Goal: Task Accomplishment & Management: Complete application form

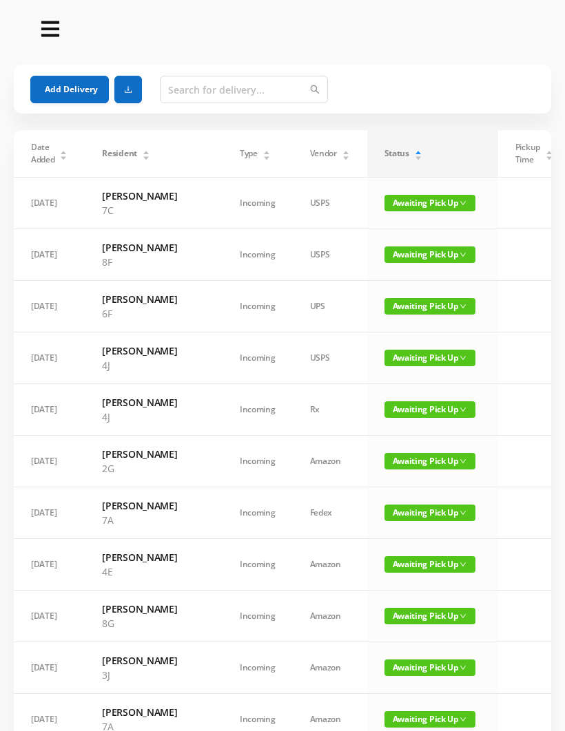
click at [403, 196] on span "Awaiting Pick Up" at bounding box center [429, 203] width 91 height 17
click at [395, 251] on link "Picked Up" at bounding box center [393, 252] width 90 height 22
click at [65, 85] on button "Add Delivery" at bounding box center [69, 90] width 79 height 28
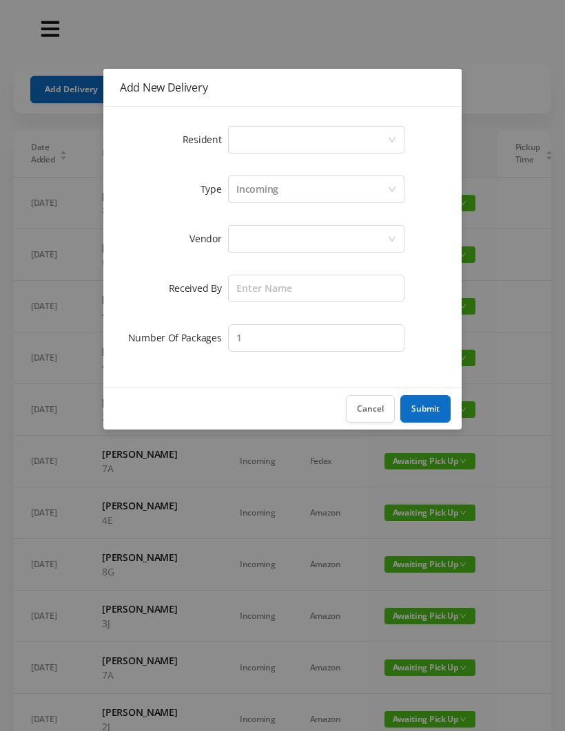
click at [251, 137] on div "Select a person" at bounding box center [311, 140] width 151 height 26
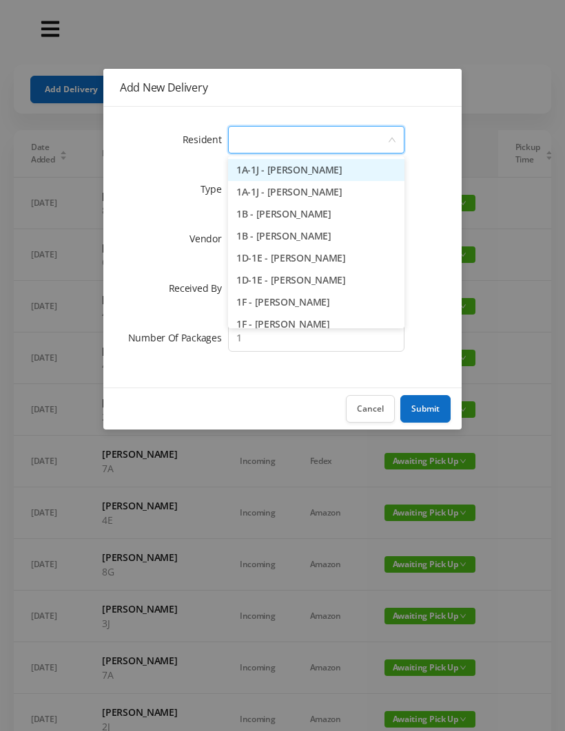
type input "6"
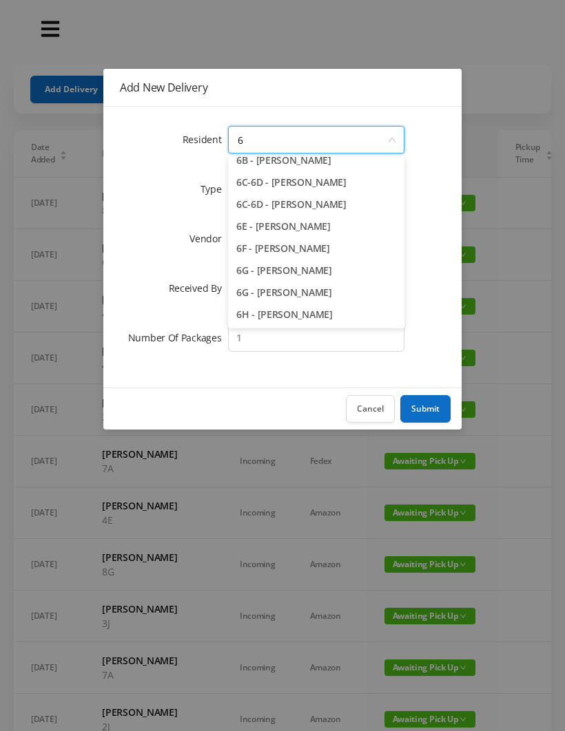
scroll to position [98, 0]
click at [300, 313] on li "6H - [PERSON_NAME]" at bounding box center [316, 315] width 176 height 22
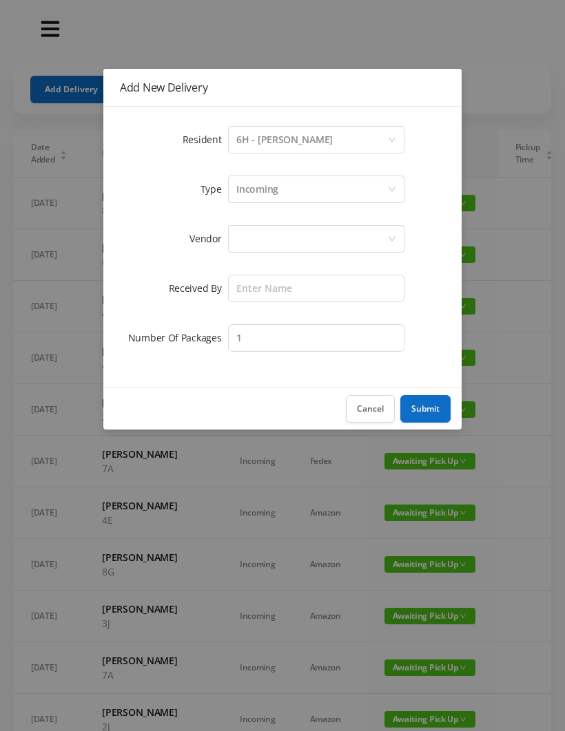
click at [260, 238] on div at bounding box center [311, 239] width 151 height 26
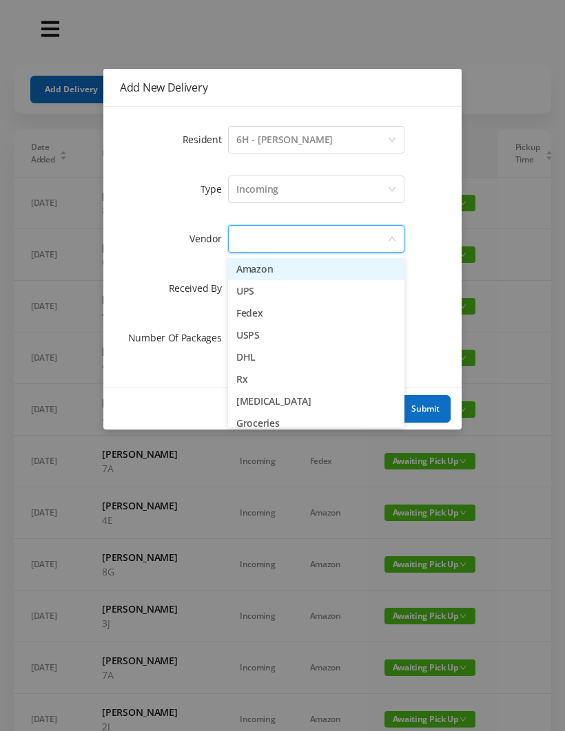
click at [300, 270] on li "Amazon" at bounding box center [316, 269] width 176 height 22
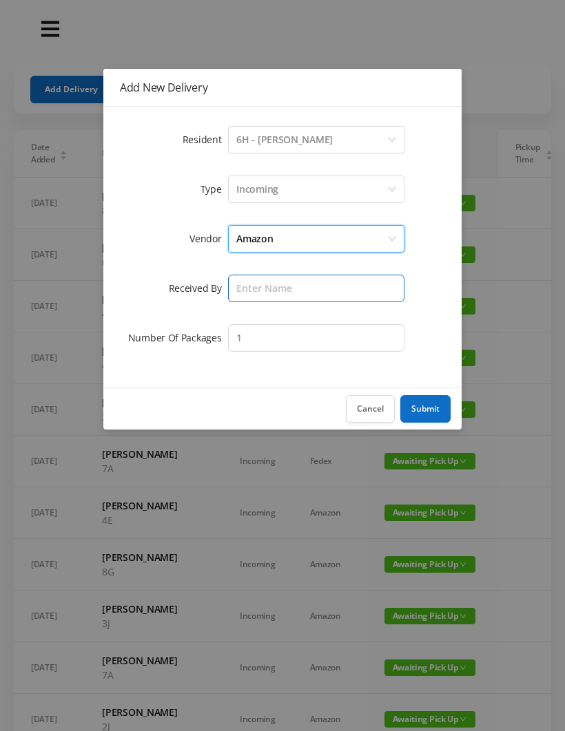
click at [252, 289] on input "text" at bounding box center [316, 289] width 176 height 28
type input "[PERSON_NAME]"
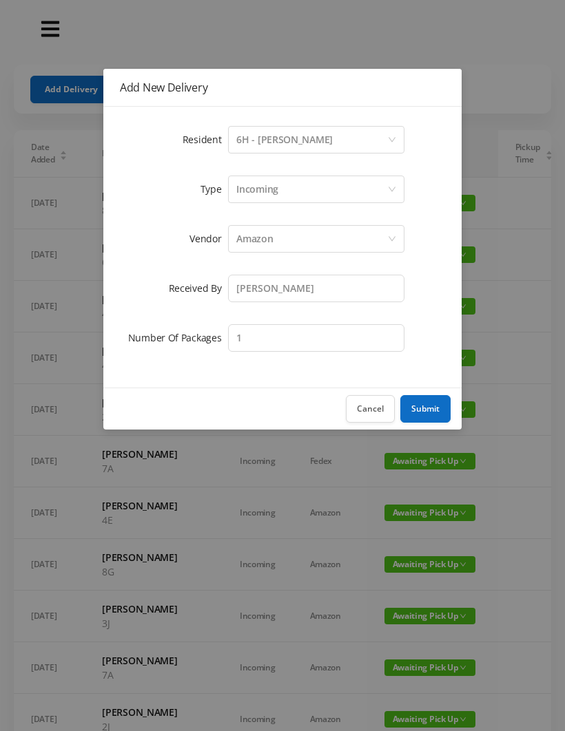
click at [430, 405] on button "Submit" at bounding box center [425, 409] width 50 height 28
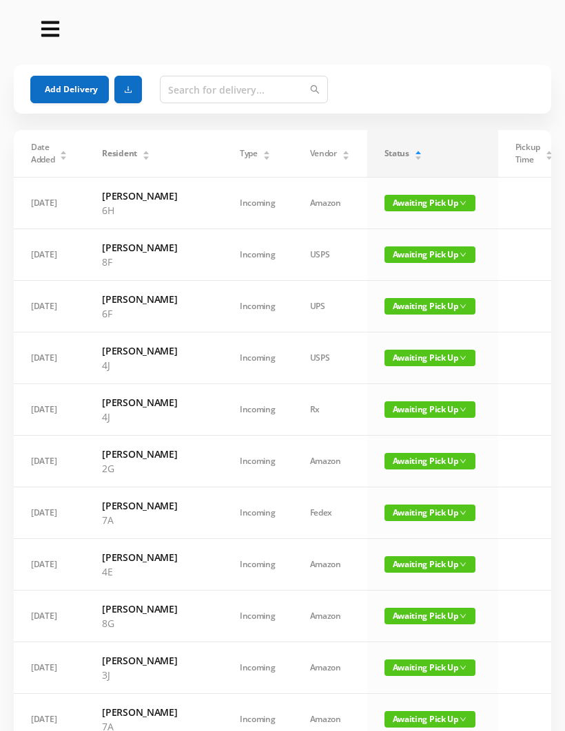
click at [61, 89] on button "Add Delivery" at bounding box center [69, 90] width 79 height 28
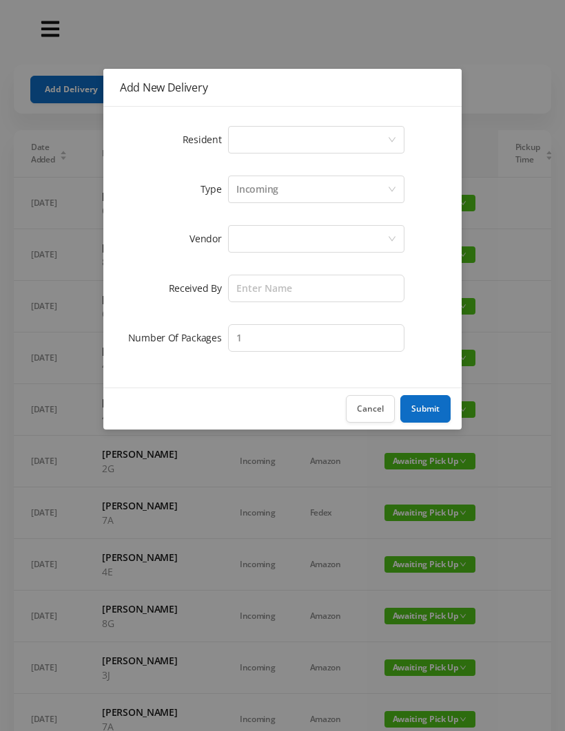
click at [247, 134] on div "Select a person" at bounding box center [311, 140] width 151 height 26
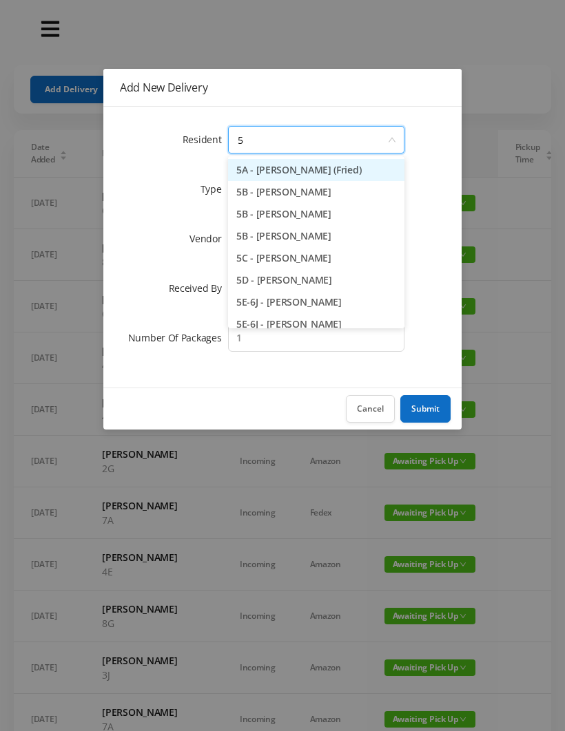
type input "5j"
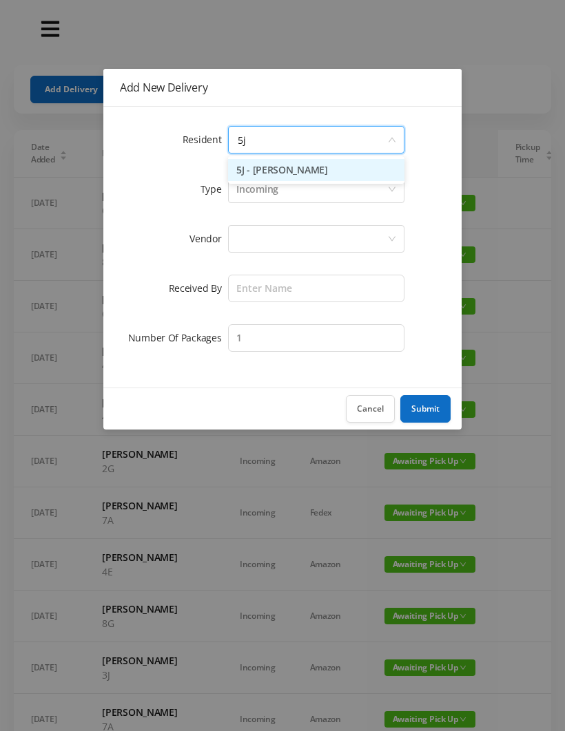
click at [312, 166] on li "5J - [PERSON_NAME]" at bounding box center [316, 170] width 176 height 22
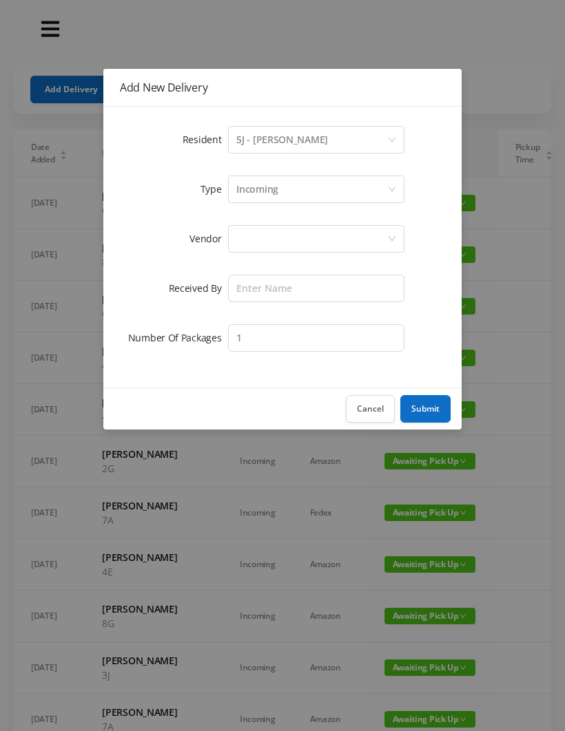
click at [258, 249] on div at bounding box center [311, 239] width 151 height 26
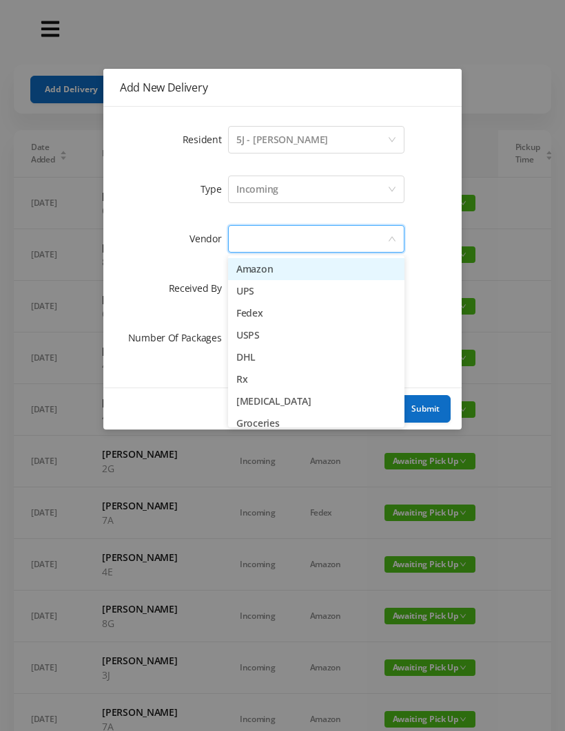
click at [302, 268] on li "Amazon" at bounding box center [316, 269] width 176 height 22
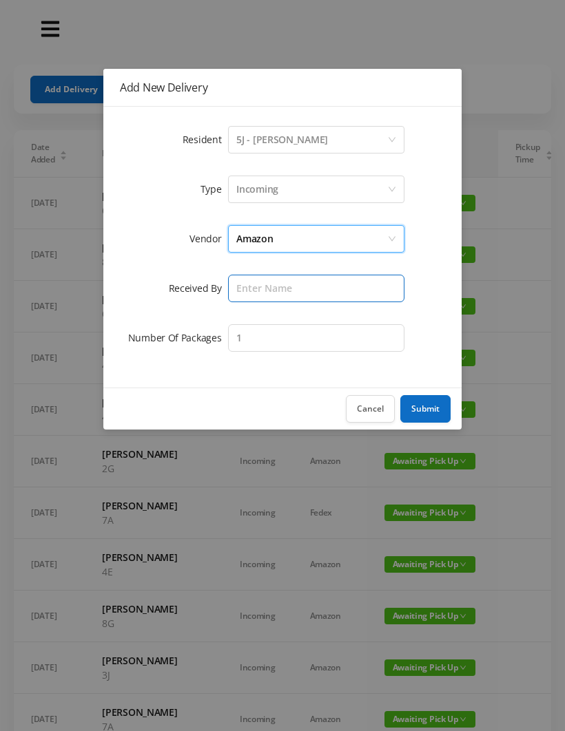
click at [255, 296] on input "text" at bounding box center [316, 289] width 176 height 28
type input "[PERSON_NAME]"
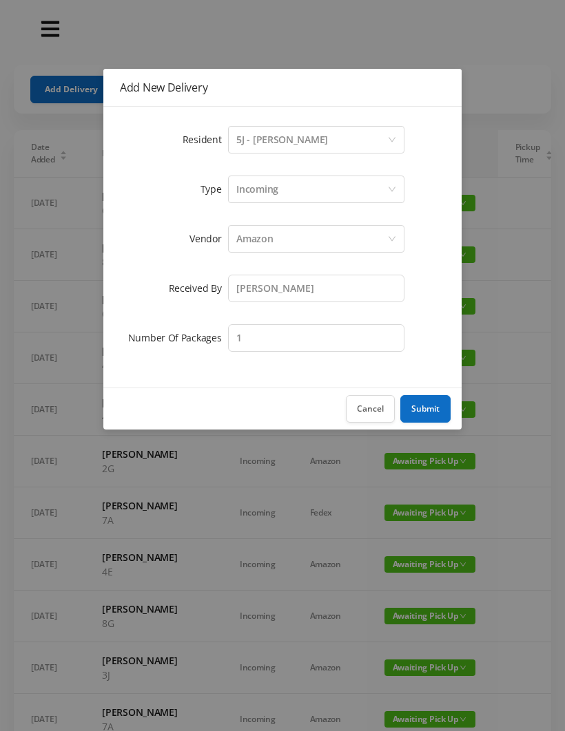
click at [437, 402] on button "Submit" at bounding box center [425, 409] width 50 height 28
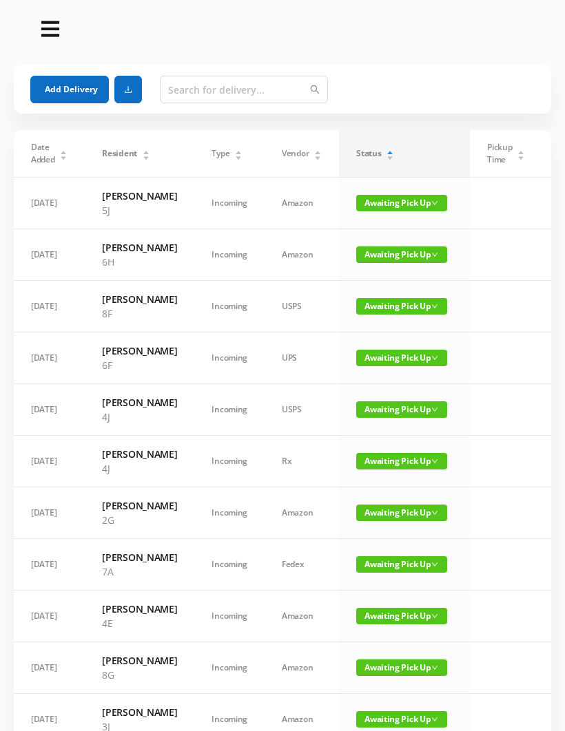
click at [74, 97] on button "Add Delivery" at bounding box center [69, 90] width 79 height 28
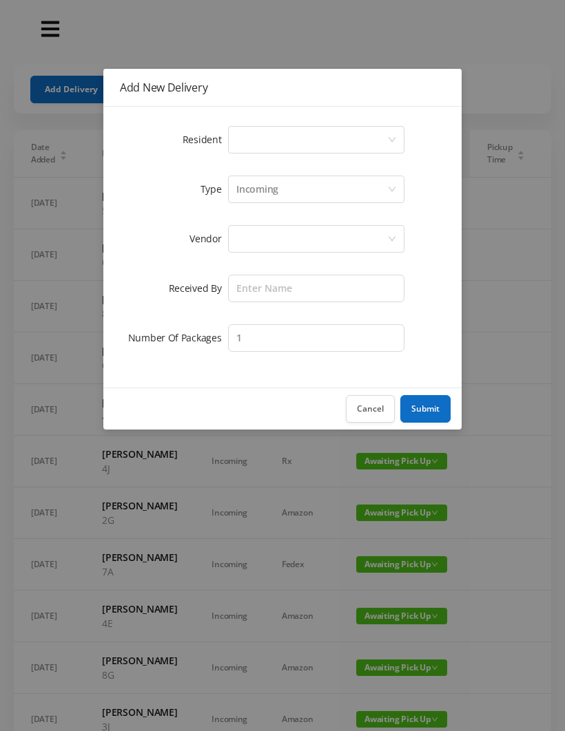
click at [248, 135] on div "Select a person" at bounding box center [311, 140] width 151 height 26
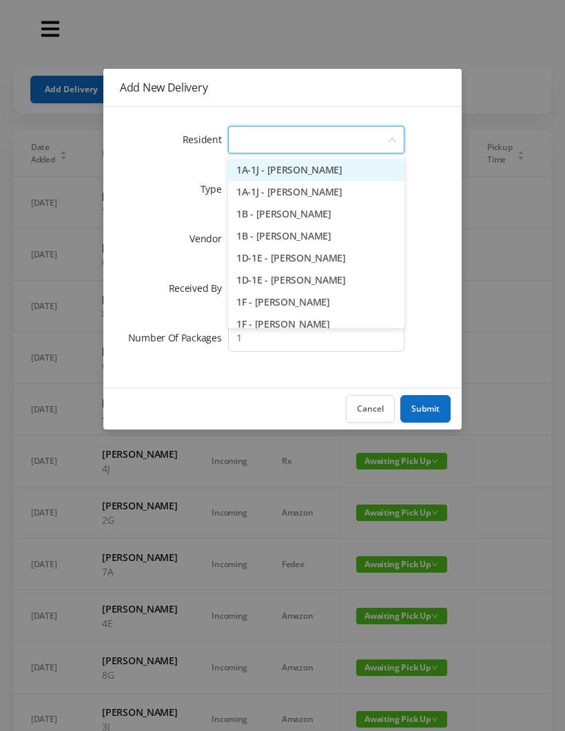
type input "1"
click at [306, 169] on li "1A-1J - [PERSON_NAME]" at bounding box center [316, 170] width 176 height 22
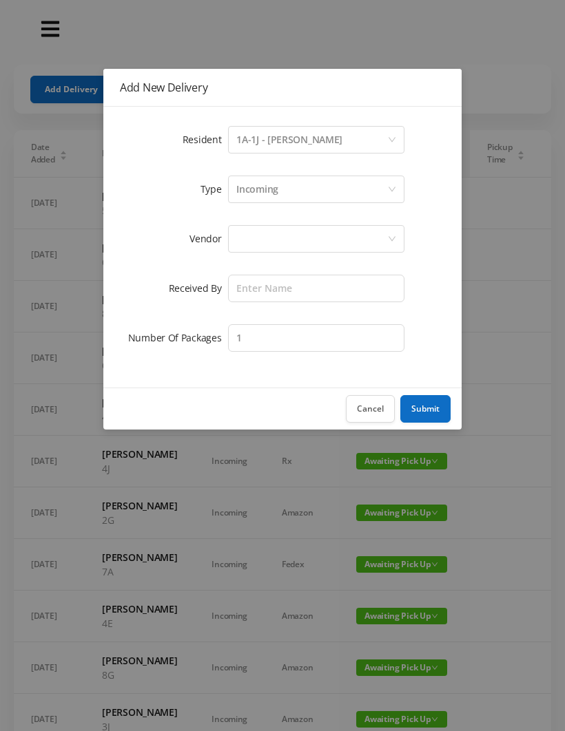
click at [265, 240] on div at bounding box center [311, 239] width 151 height 26
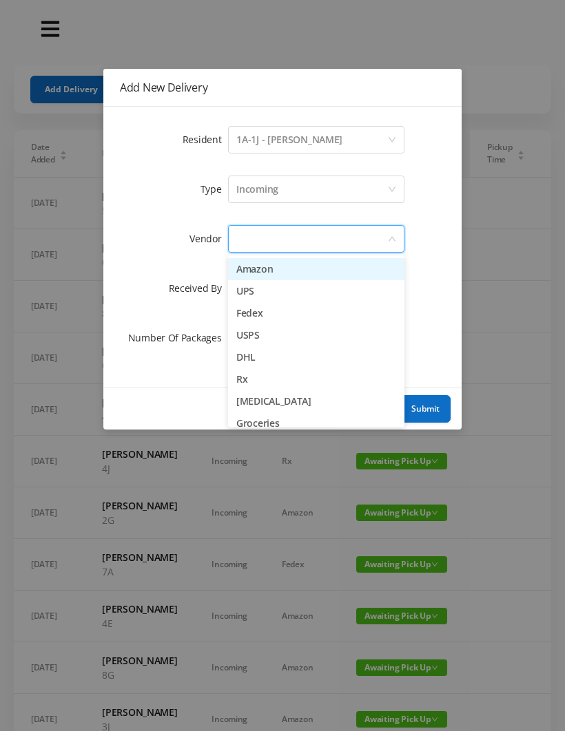
click at [292, 272] on li "Amazon" at bounding box center [316, 269] width 176 height 22
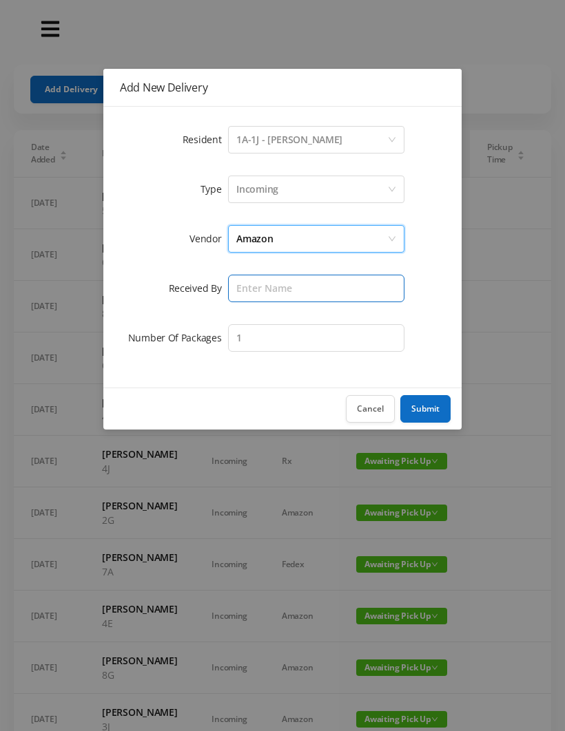
click at [257, 293] on input "text" at bounding box center [316, 289] width 176 height 28
type input "[PERSON_NAME]"
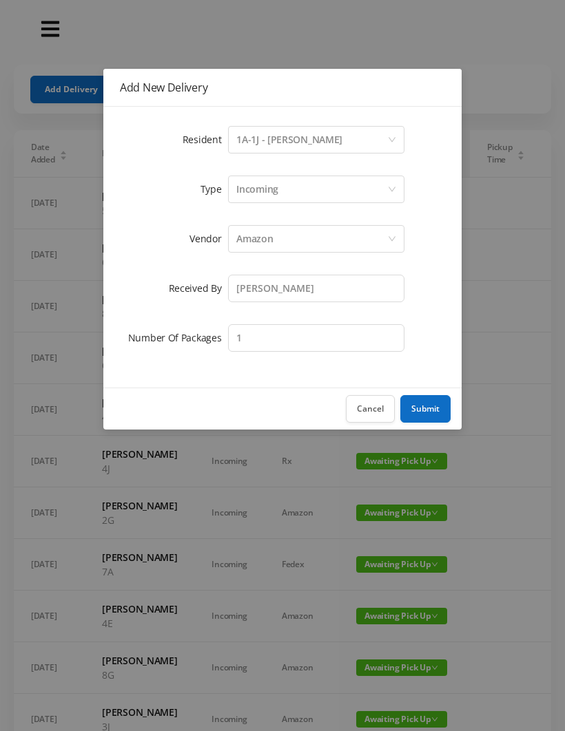
click at [431, 406] on button "Submit" at bounding box center [425, 409] width 50 height 28
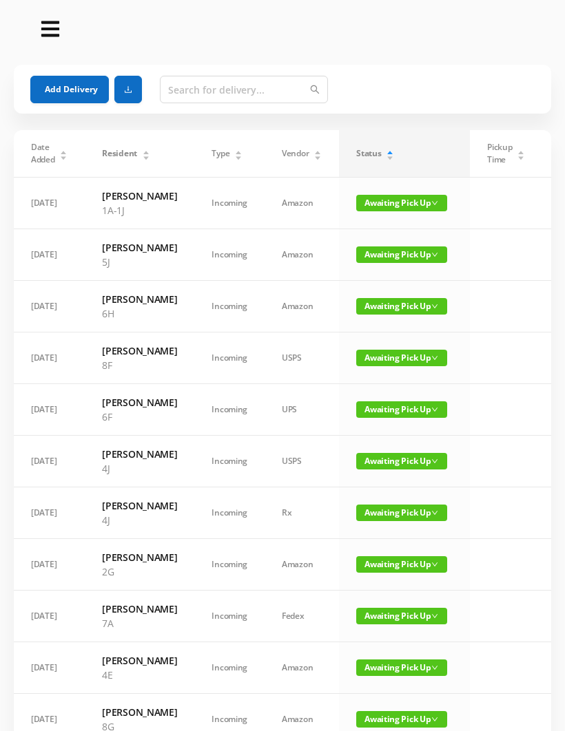
click at [71, 91] on button "Add Delivery" at bounding box center [69, 90] width 79 height 28
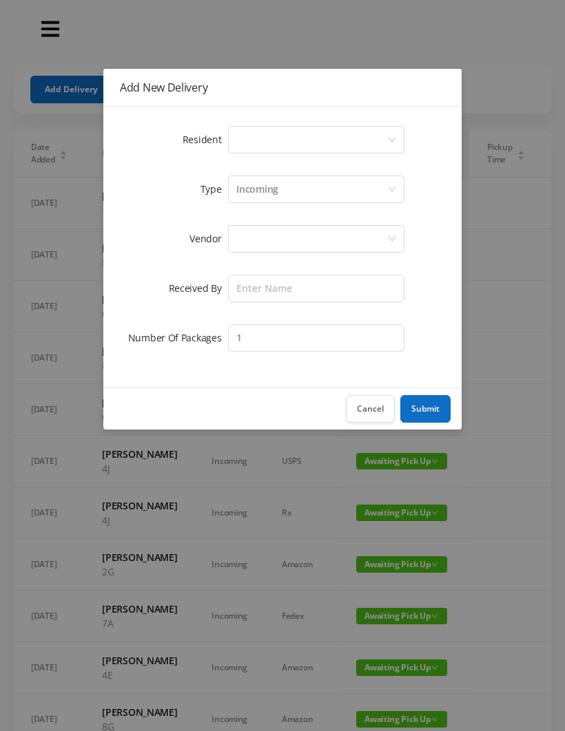
click at [255, 143] on div "Select a person" at bounding box center [311, 140] width 151 height 26
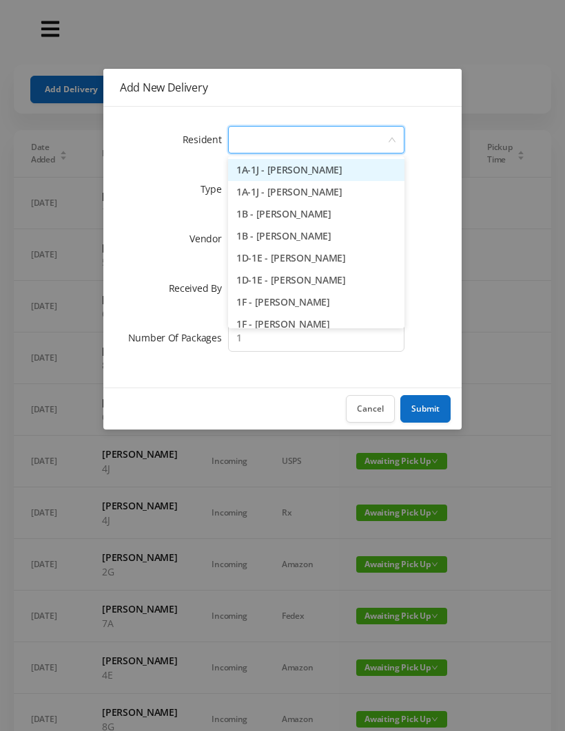
type input "8"
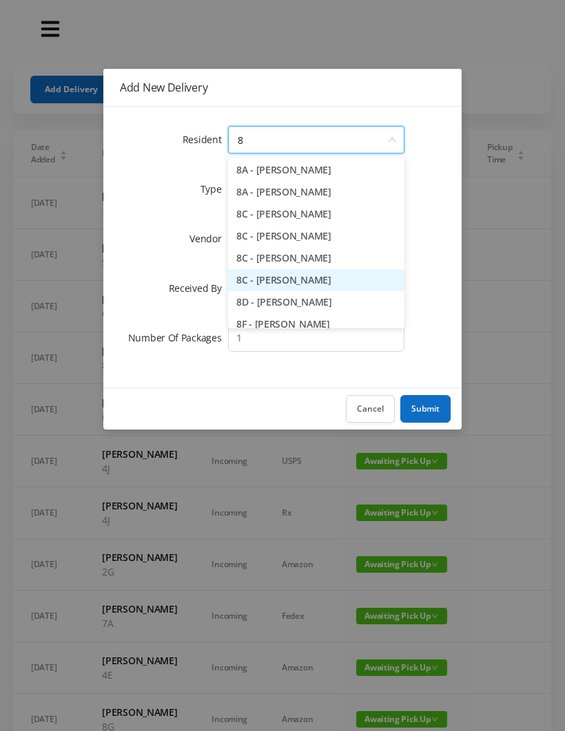
click at [324, 289] on li "8C - [PERSON_NAME]" at bounding box center [316, 280] width 176 height 22
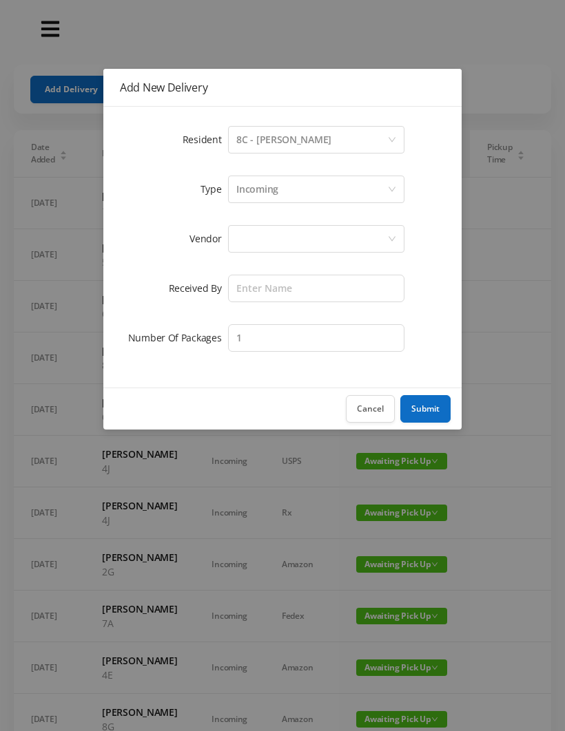
click at [259, 236] on div at bounding box center [311, 239] width 151 height 26
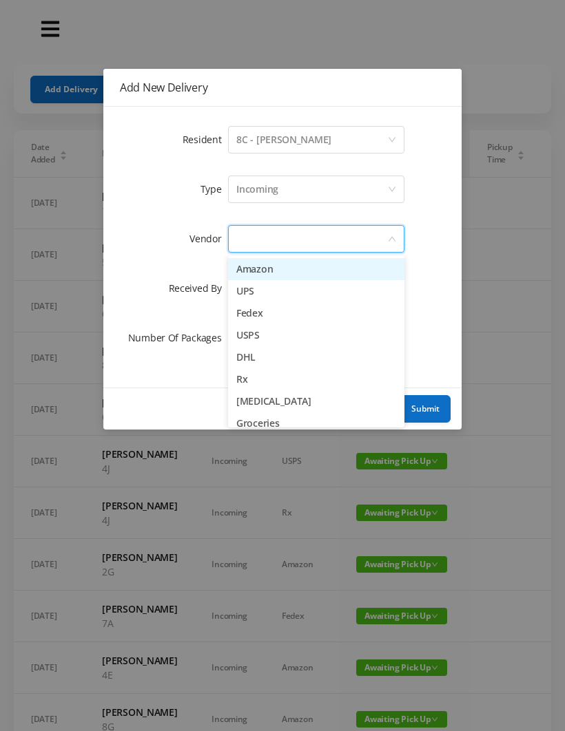
click at [303, 260] on li "Amazon" at bounding box center [316, 269] width 176 height 22
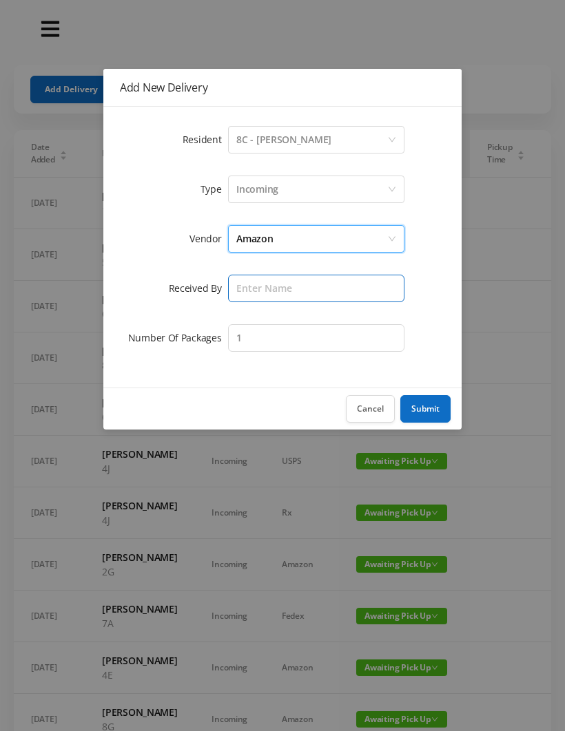
click at [258, 289] on input "text" at bounding box center [316, 289] width 176 height 28
type input "[PERSON_NAME]"
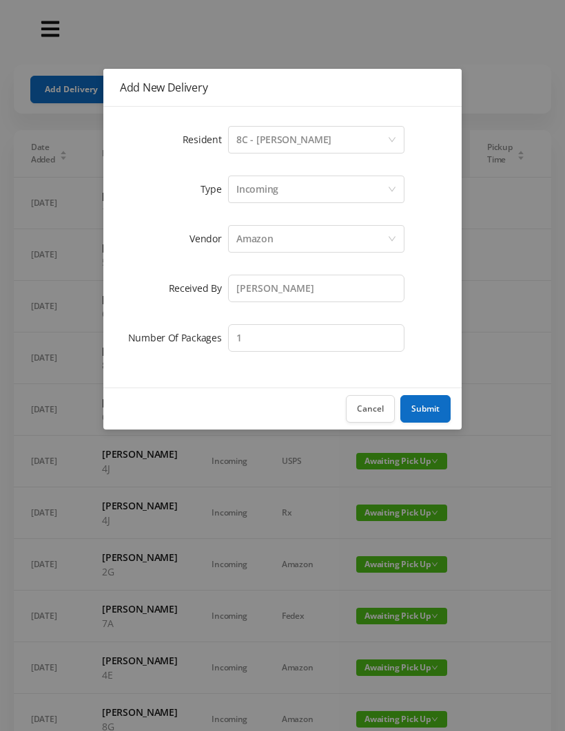
click at [432, 402] on button "Submit" at bounding box center [425, 409] width 50 height 28
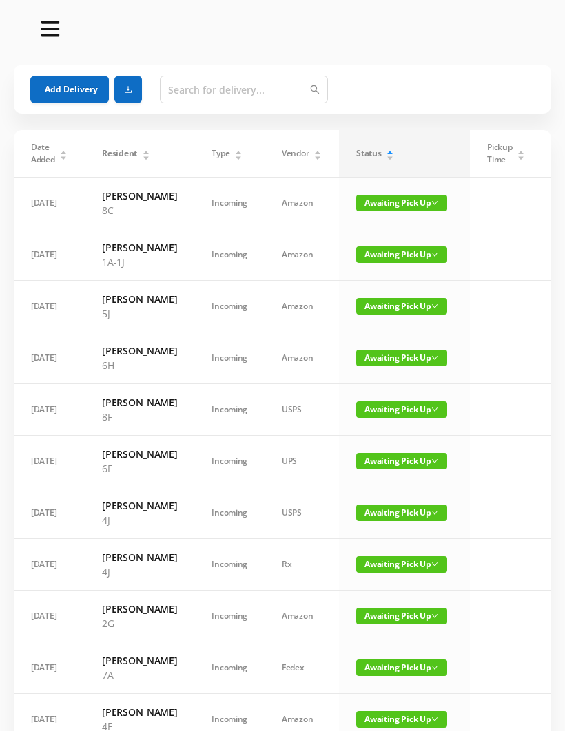
click at [78, 85] on button "Add Delivery" at bounding box center [69, 90] width 79 height 28
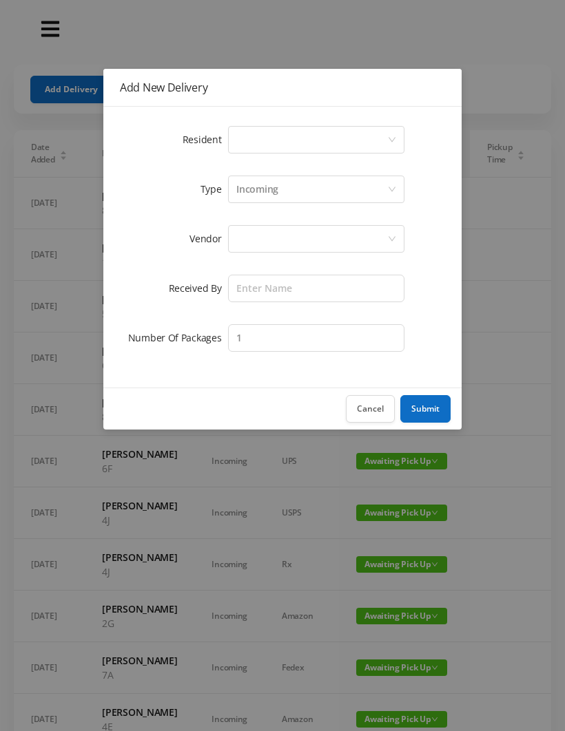
click at [241, 145] on div "Select a person" at bounding box center [311, 140] width 151 height 26
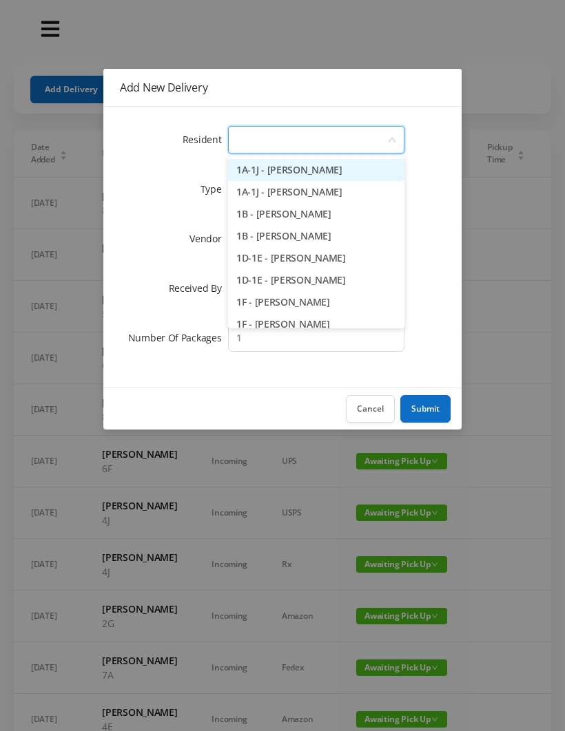
type input "3"
click at [371, 408] on button "Cancel" at bounding box center [370, 409] width 49 height 28
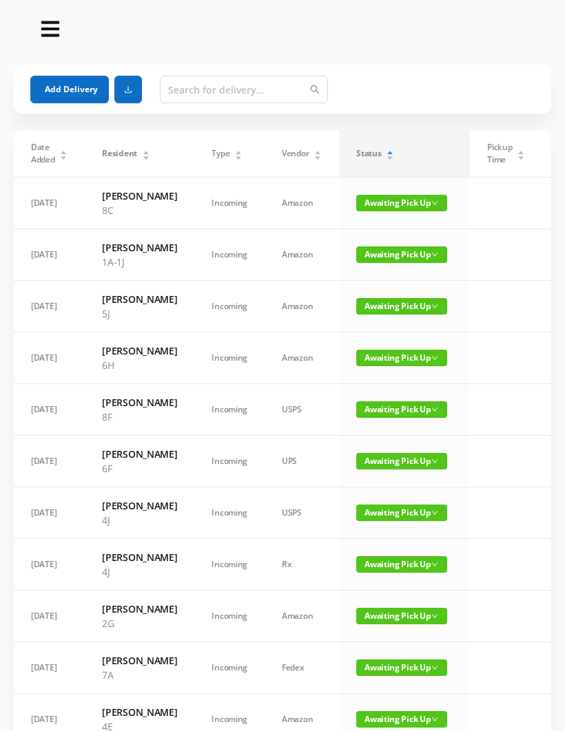
click at [58, 84] on button "Add Delivery" at bounding box center [69, 90] width 79 height 28
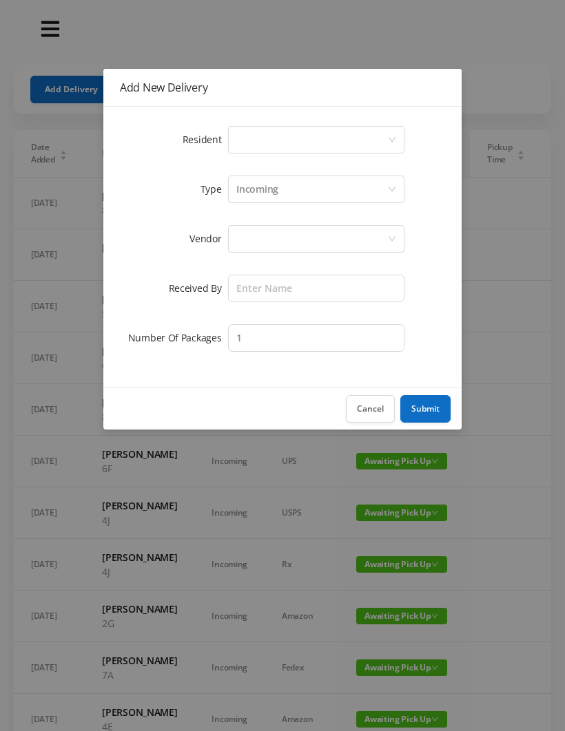
click at [249, 138] on div "Select a person" at bounding box center [311, 140] width 151 height 26
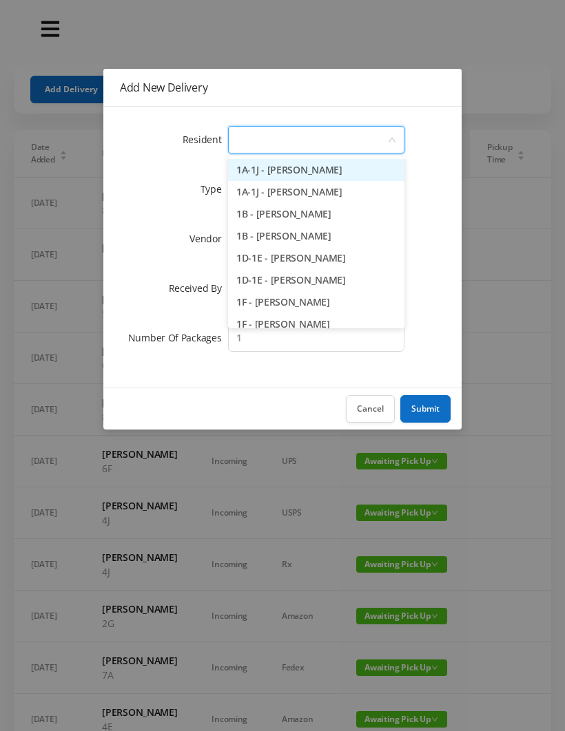
type input "2"
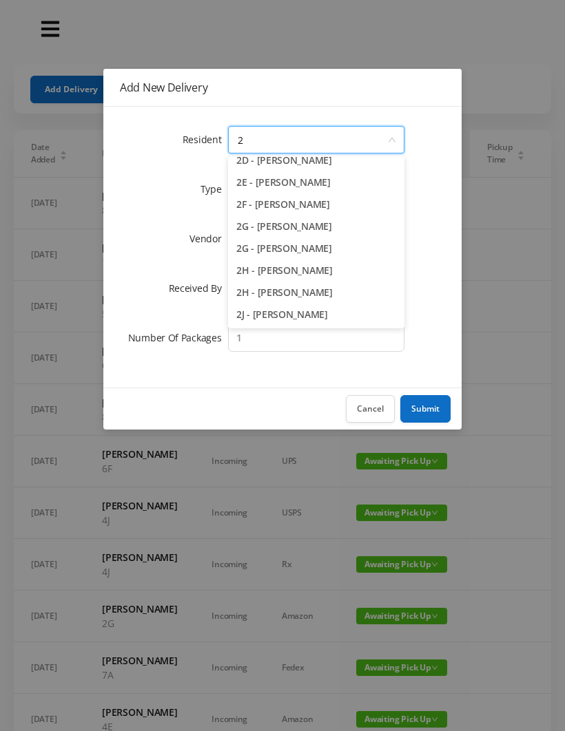
scroll to position [142, 0]
click at [305, 292] on li "2H - [PERSON_NAME]" at bounding box center [316, 293] width 176 height 22
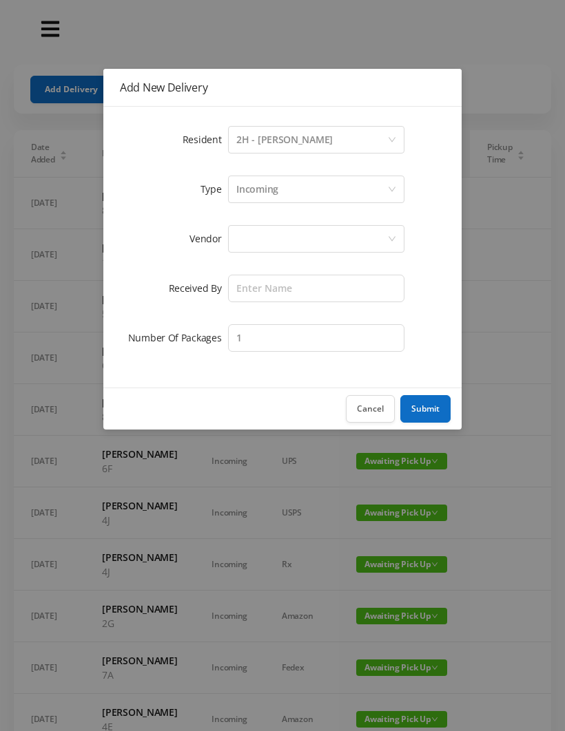
click at [253, 236] on div at bounding box center [311, 239] width 151 height 26
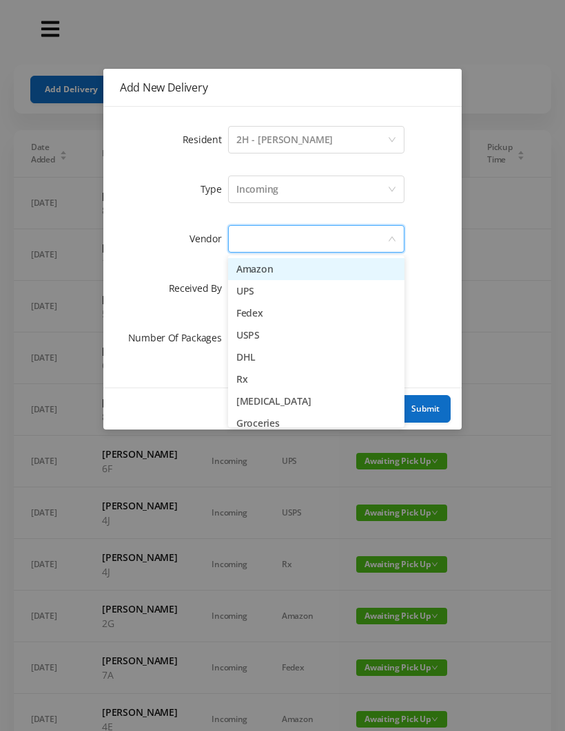
click at [275, 275] on li "Amazon" at bounding box center [316, 269] width 176 height 22
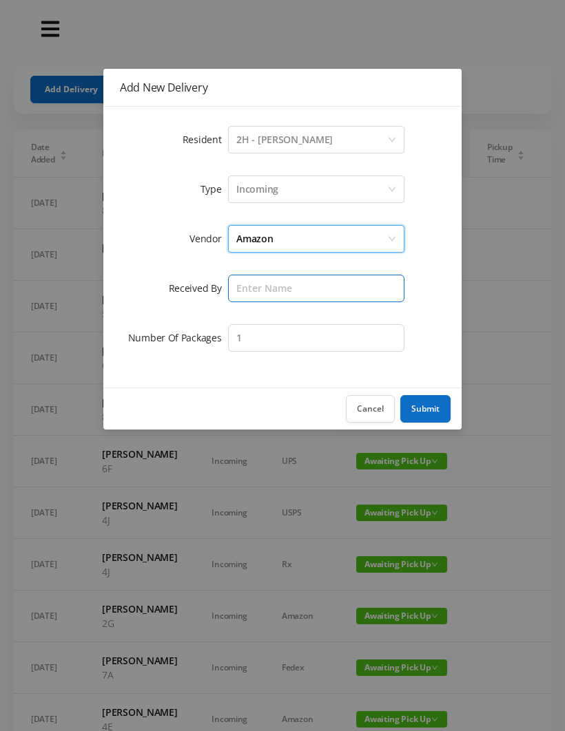
click at [248, 291] on input "text" at bounding box center [316, 289] width 176 height 28
type input "[PERSON_NAME]"
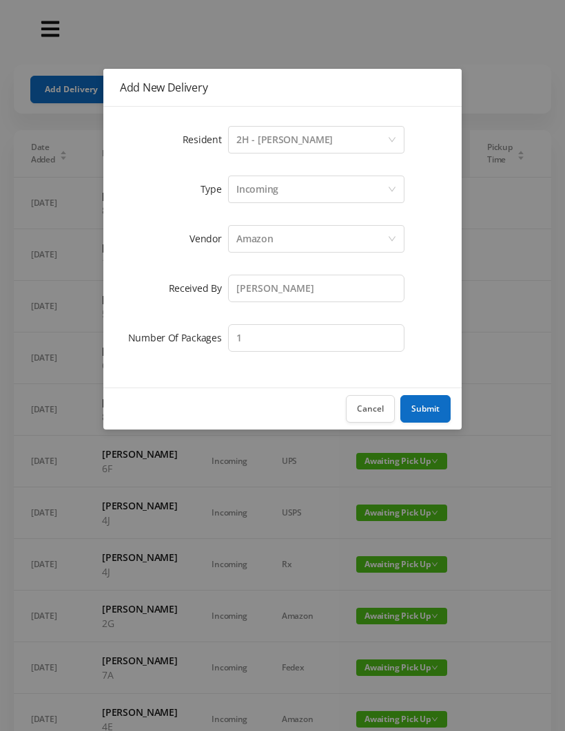
click at [432, 406] on button "Submit" at bounding box center [425, 409] width 50 height 28
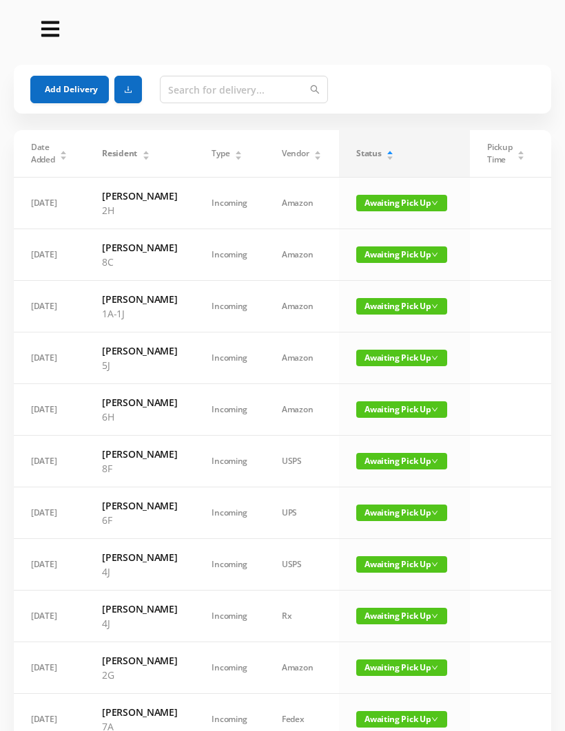
click at [63, 90] on button "Add Delivery" at bounding box center [69, 90] width 79 height 28
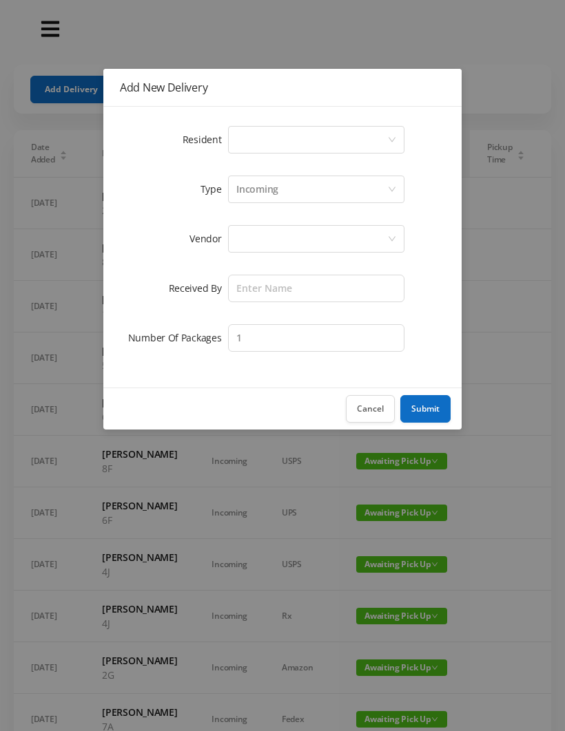
click at [257, 143] on div "Select a person" at bounding box center [311, 140] width 151 height 26
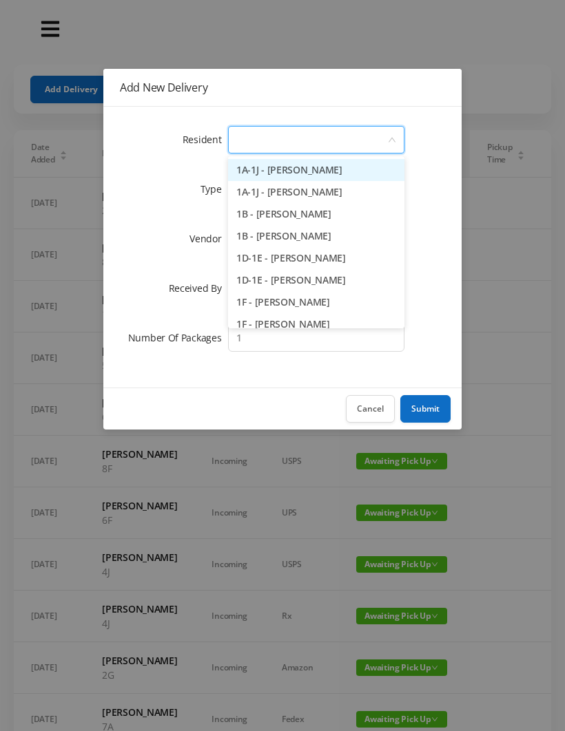
type input "2"
click at [312, 189] on li "2A - [PERSON_NAME]" at bounding box center [316, 192] width 176 height 22
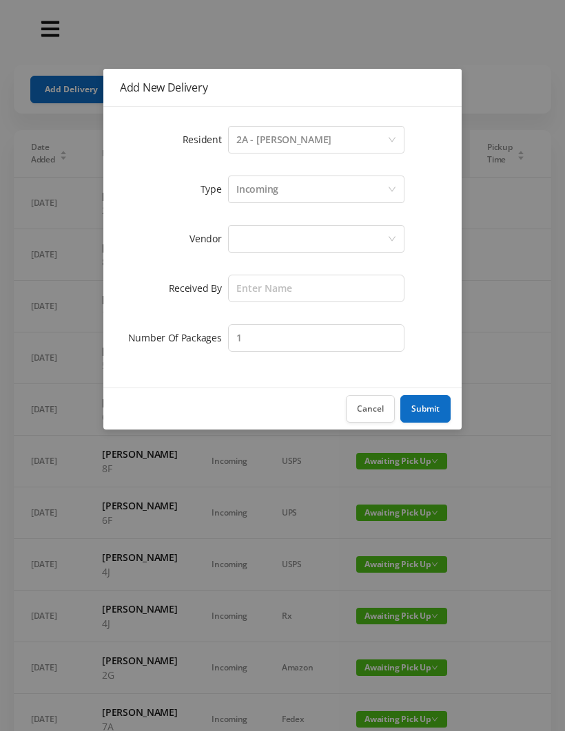
click at [258, 242] on div at bounding box center [311, 239] width 151 height 26
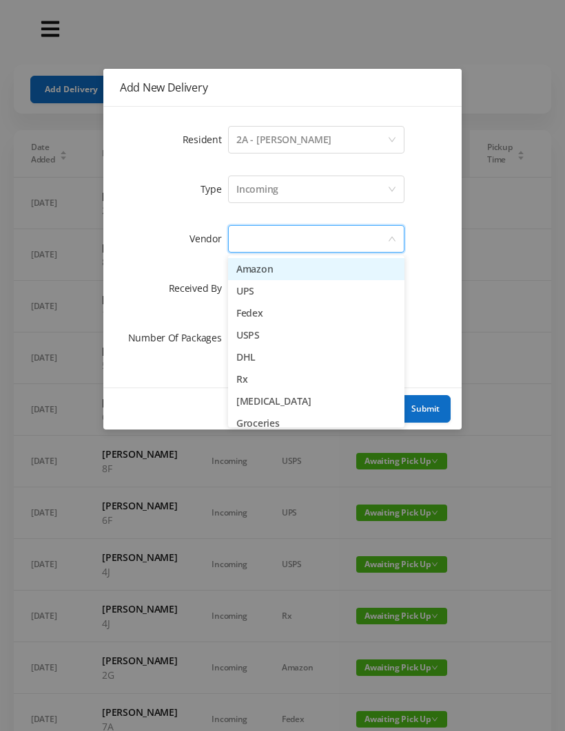
click at [289, 273] on li "Amazon" at bounding box center [316, 269] width 176 height 22
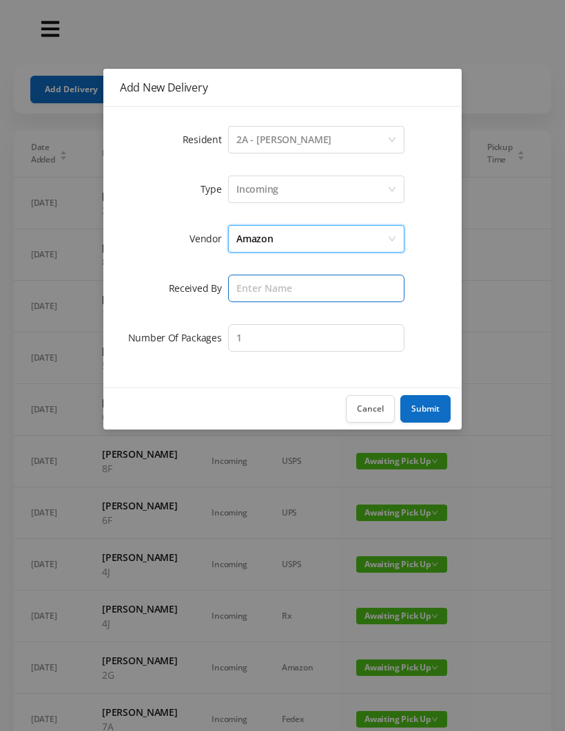
click at [260, 290] on input "text" at bounding box center [316, 289] width 176 height 28
type input "[PERSON_NAME]"
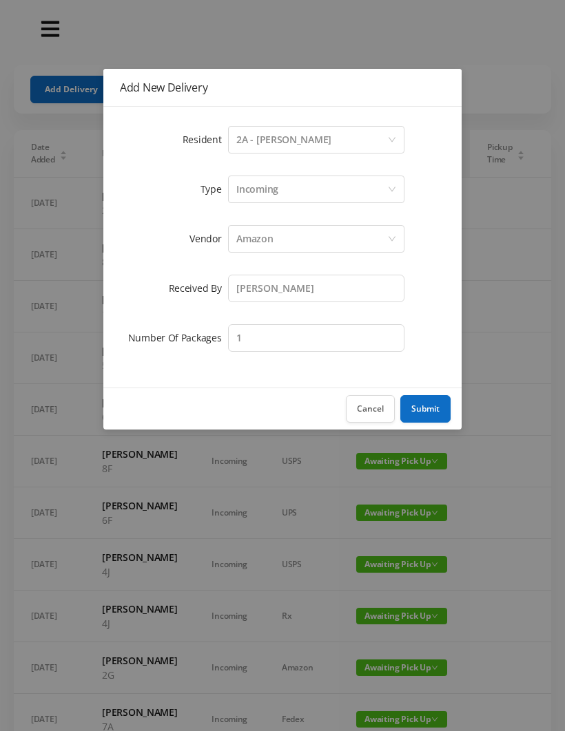
click at [428, 406] on button "Submit" at bounding box center [425, 409] width 50 height 28
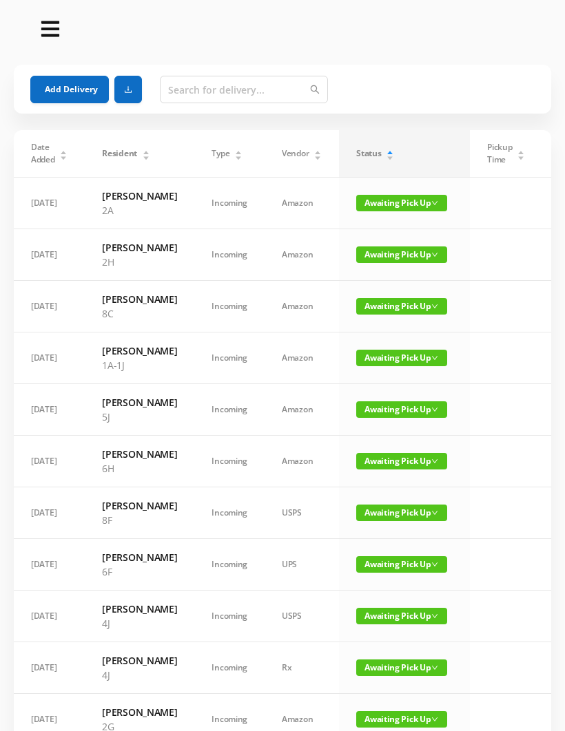
click at [464, 47] on header at bounding box center [282, 29] width 537 height 44
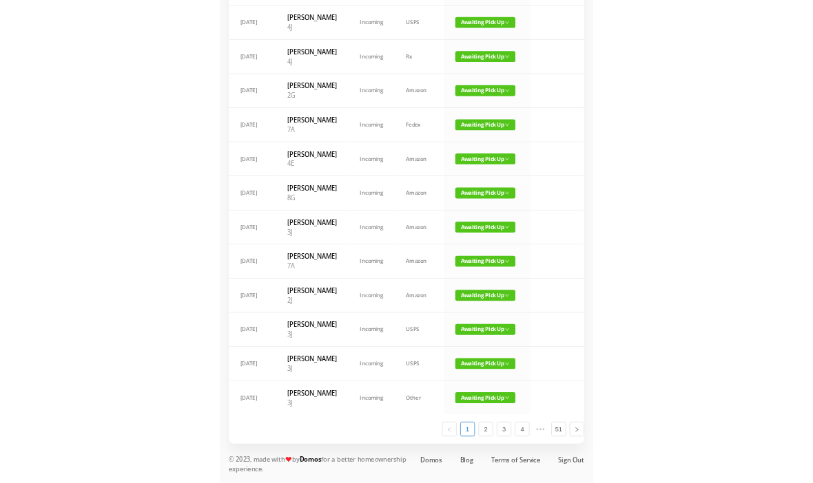
scroll to position [963, 0]
